Goal: Find specific page/section: Find specific page/section

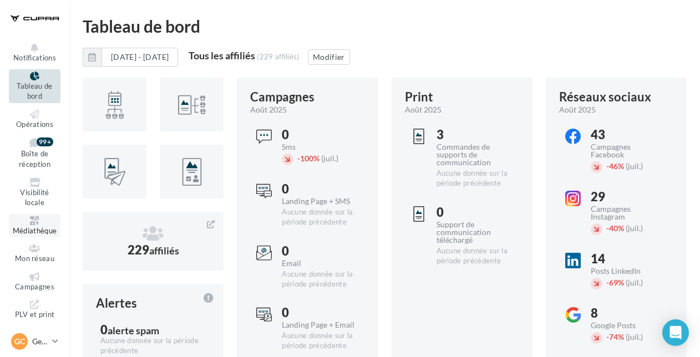
click at [35, 226] on span "Médiathèque" at bounding box center [35, 230] width 44 height 9
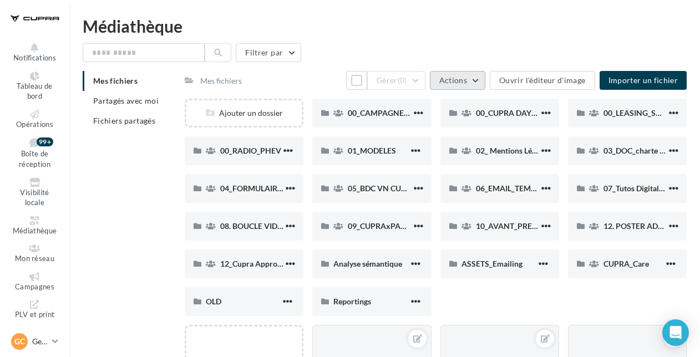
click at [465, 81] on span "Actions" at bounding box center [453, 79] width 28 height 9
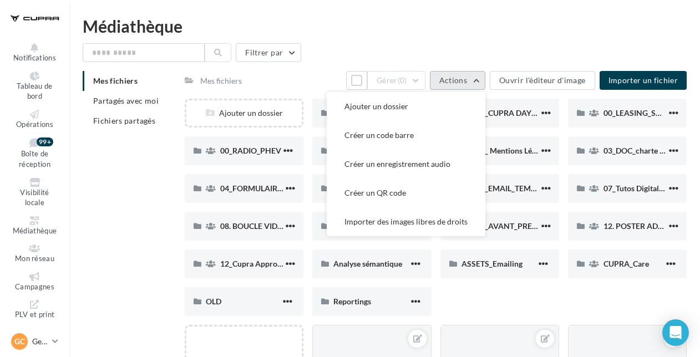
click at [465, 81] on span "Actions" at bounding box center [453, 79] width 28 height 9
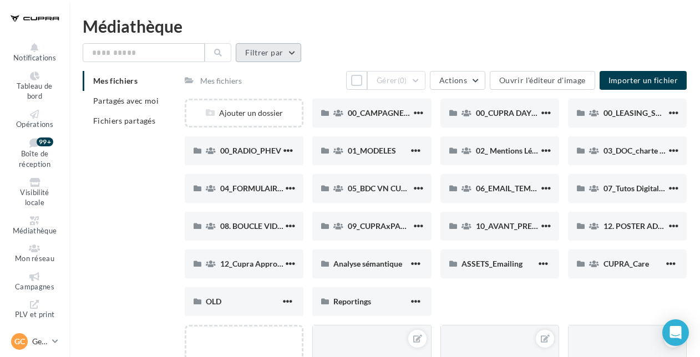
click at [278, 53] on button "Filtrer par" at bounding box center [268, 52] width 65 height 19
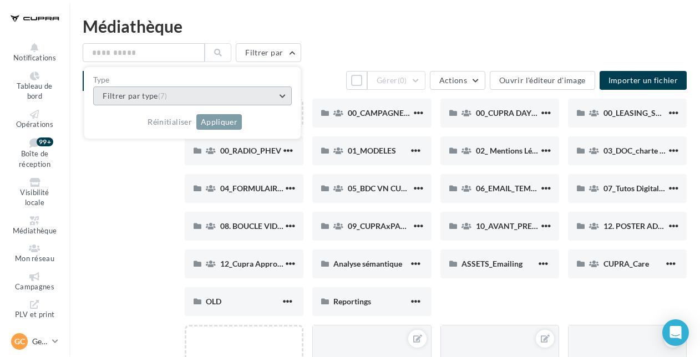
click at [280, 88] on button "Filtrer par type (7)" at bounding box center [192, 95] width 198 height 19
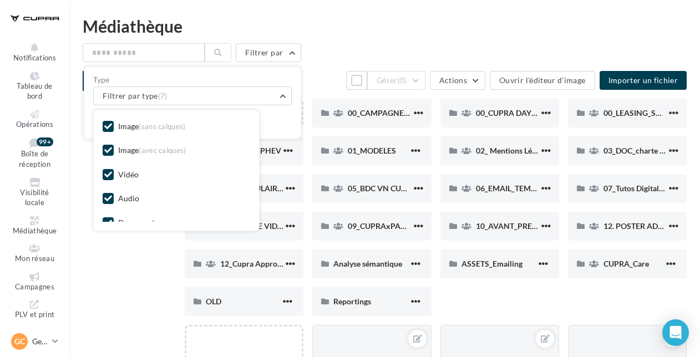
click at [104, 172] on icon at bounding box center [108, 175] width 8 height 8
click at [104, 196] on icon at bounding box center [108, 199] width 8 height 8
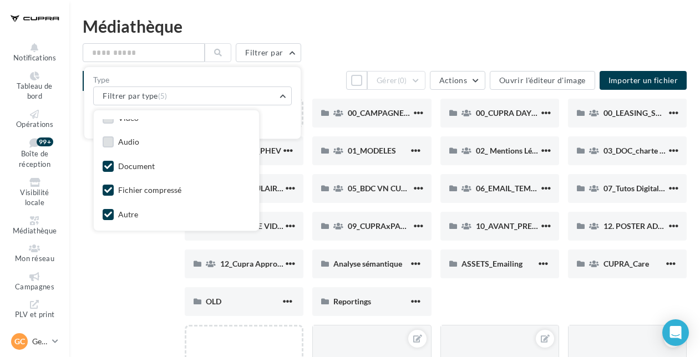
scroll to position [58, 0]
click at [104, 211] on icon at bounding box center [108, 214] width 8 height 8
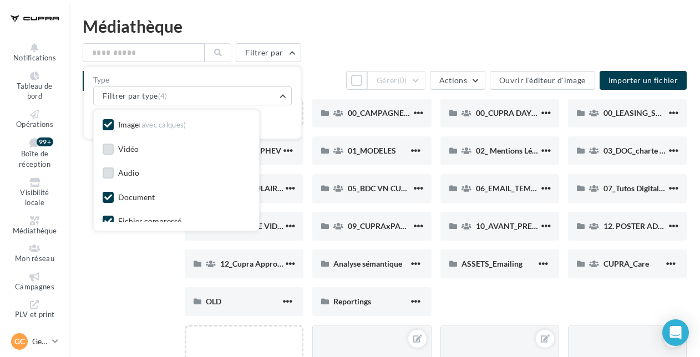
scroll to position [0, 0]
click at [129, 272] on div "Mes fichiers Partagés avec moi Fichiers partagés Mes fichiers Tout sélectionner…" at bounding box center [389, 284] width 613 height 427
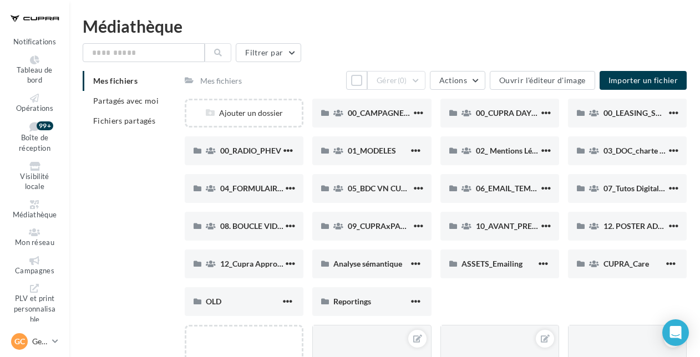
scroll to position [25, 0]
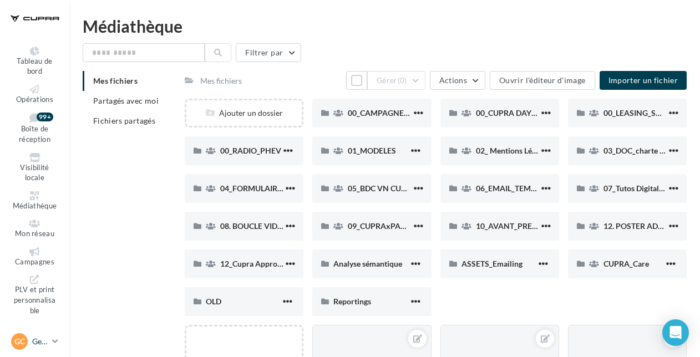
click at [38, 343] on p "Gestionnaire CUPRA" at bounding box center [40, 341] width 16 height 11
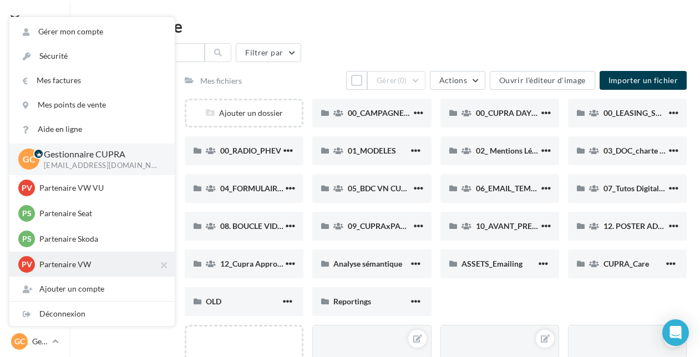
click at [58, 265] on p "Partenaire VW" at bounding box center [100, 264] width 122 height 11
